Goal: Check status: Check status

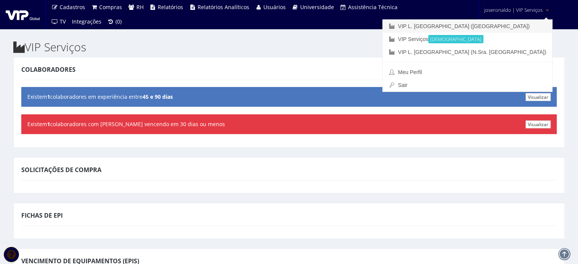
click at [511, 24] on link "VIP L. [GEOGRAPHIC_DATA] ([GEOGRAPHIC_DATA])" at bounding box center [468, 26] width 170 height 13
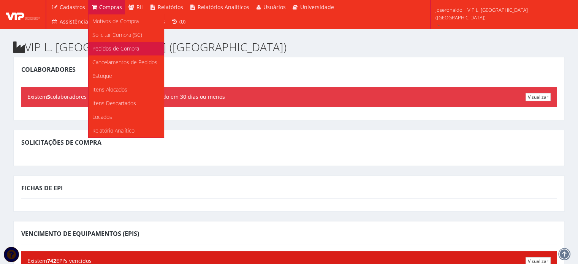
click at [108, 49] on span "Pedidos de Compra" at bounding box center [115, 48] width 47 height 7
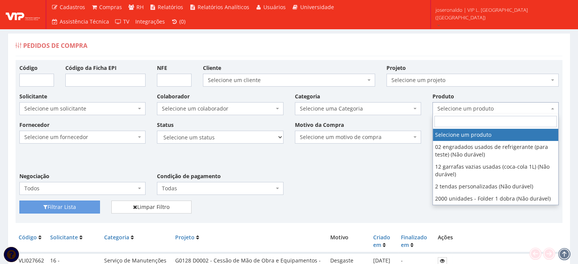
click at [475, 110] on span "Selecione um produto" at bounding box center [494, 109] width 112 height 8
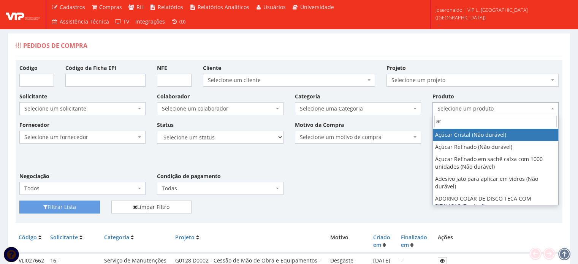
type input "a"
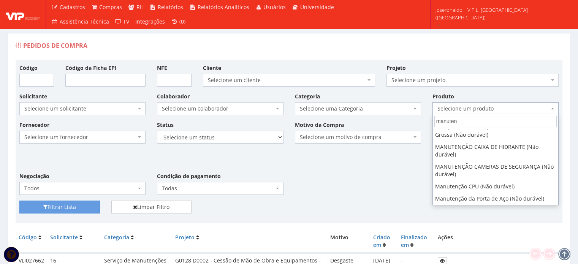
scroll to position [47, 0]
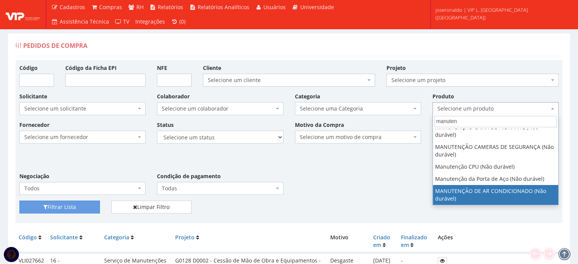
type input "manuten"
select select "1475"
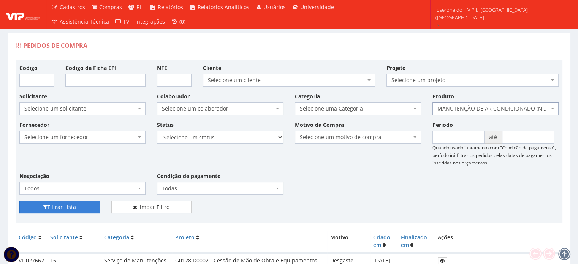
click at [62, 202] on button "Filtrar Lista" at bounding box center [59, 207] width 81 height 13
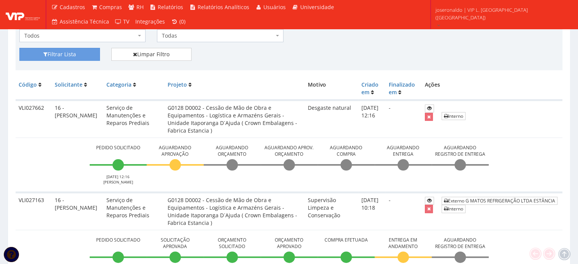
scroll to position [228, 0]
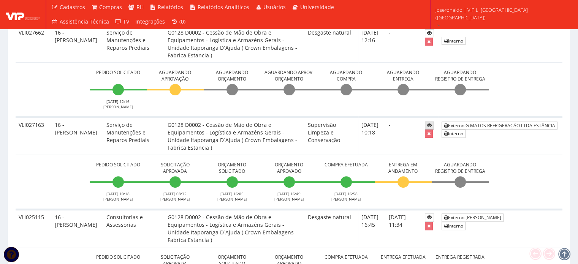
click at [428, 123] on icon at bounding box center [429, 125] width 5 height 5
click at [431, 125] on icon at bounding box center [429, 125] width 5 height 5
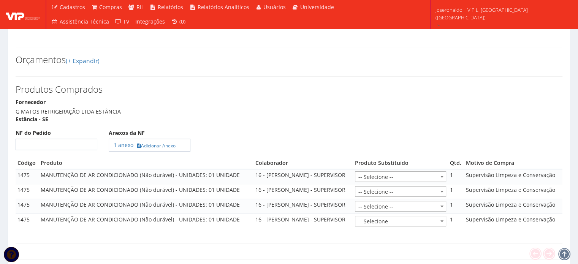
scroll to position [304, 0]
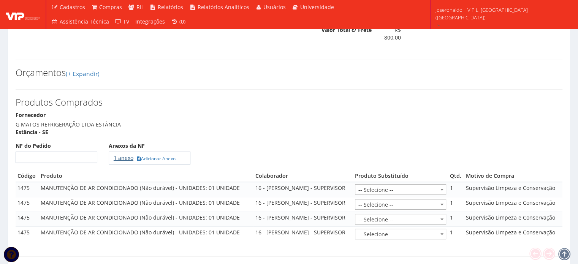
click at [123, 154] on link "1 anexo" at bounding box center [124, 157] width 20 height 7
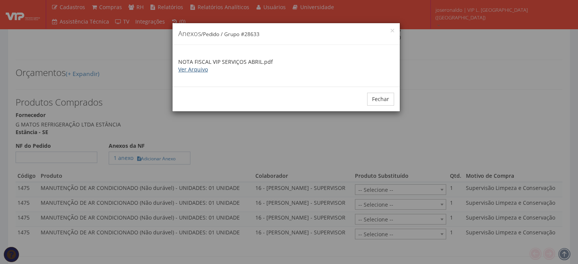
click at [197, 71] on link "Ver Arquivo" at bounding box center [193, 69] width 30 height 7
click at [379, 99] on button "Fechar" at bounding box center [380, 99] width 27 height 13
